Goal: Task Accomplishment & Management: Manage account settings

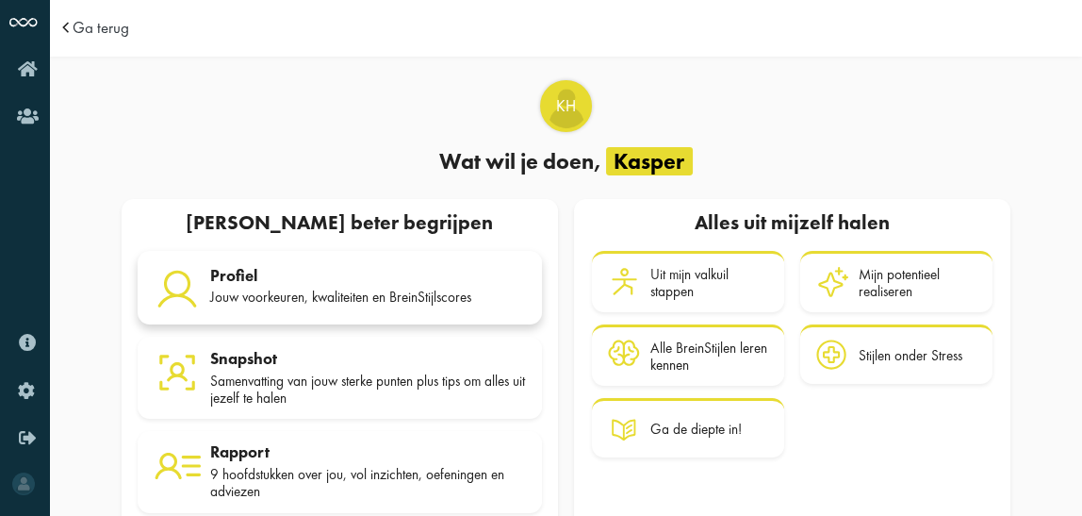
click at [288, 285] on div "Profiel Jouw voorkeuren, kwaliteiten en BreinStijlscores" at bounding box center [368, 289] width 316 height 47
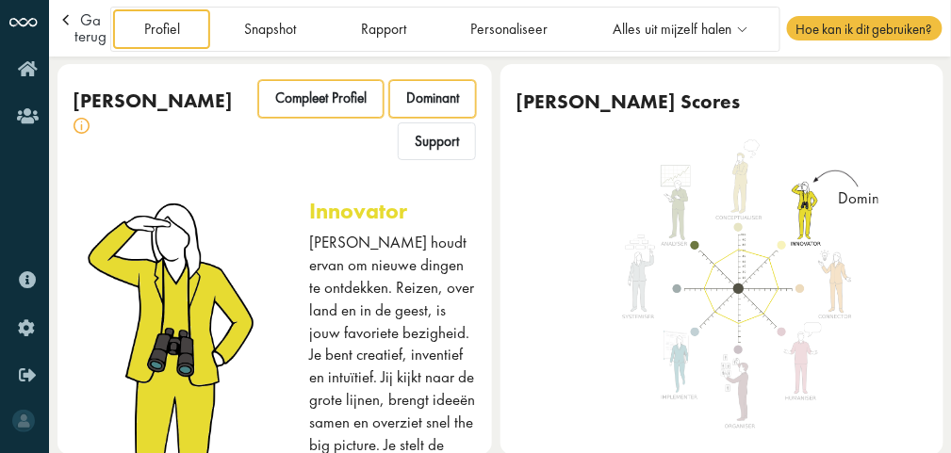
click at [313, 105] on span "Compleet Profiel" at bounding box center [320, 99] width 91 height 18
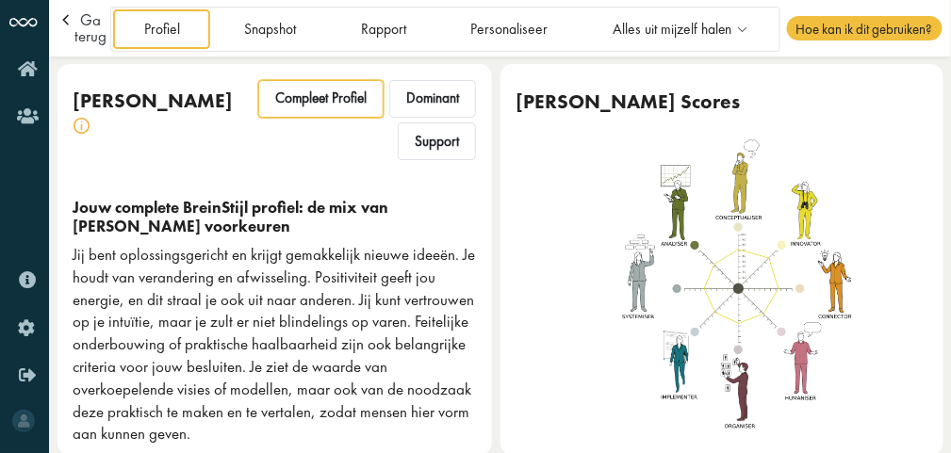
click at [784, 289] on img at bounding box center [739, 289] width 253 height 301
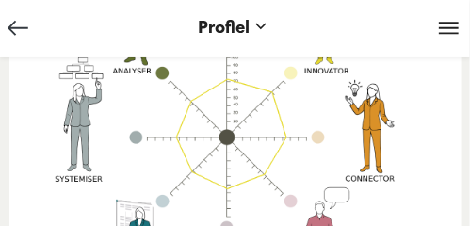
scroll to position [1210, 0]
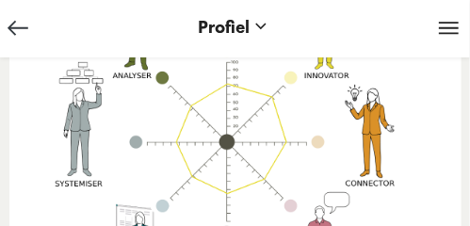
click at [447, 31] on span at bounding box center [449, 29] width 27 height 18
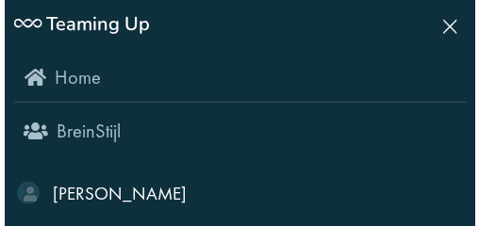
scroll to position [1150, 0]
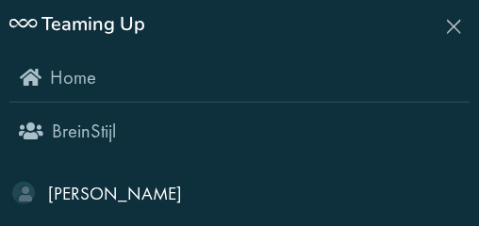
click at [454, 28] on span at bounding box center [454, 22] width 27 height 18
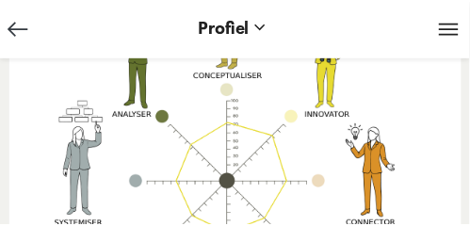
scroll to position [1210, 0]
